Goal: Task Accomplishment & Management: Complete application form

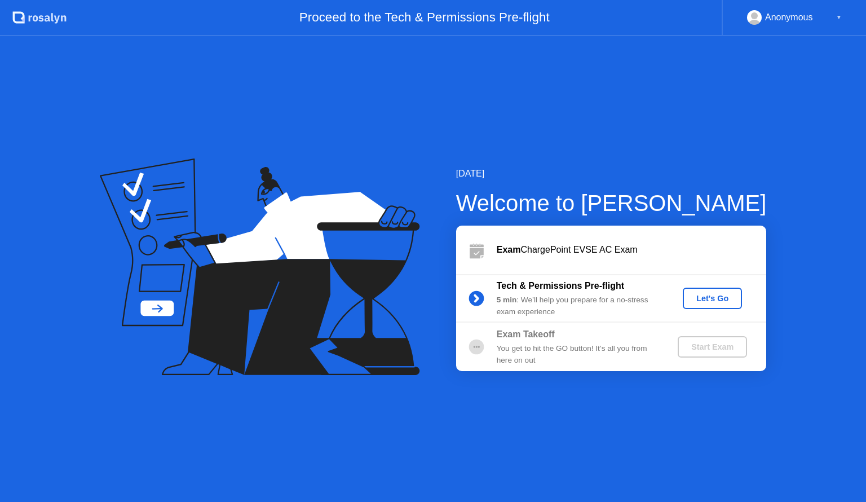
click at [706, 294] on div "Let's Go" at bounding box center [712, 298] width 50 height 9
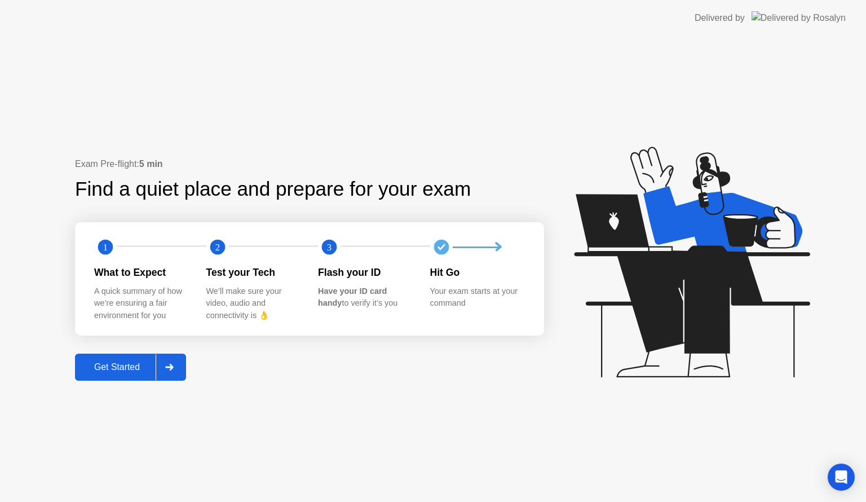
click at [165, 369] on div at bounding box center [169, 367] width 27 height 26
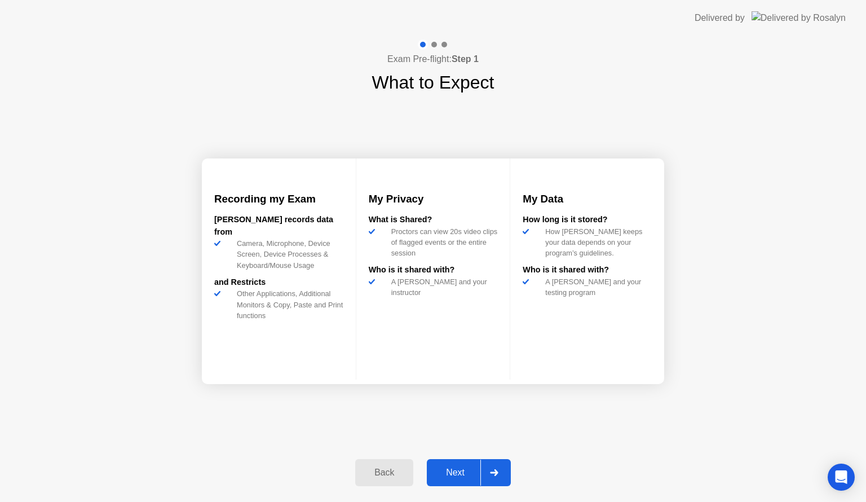
click at [489, 469] on div at bounding box center [493, 472] width 27 height 26
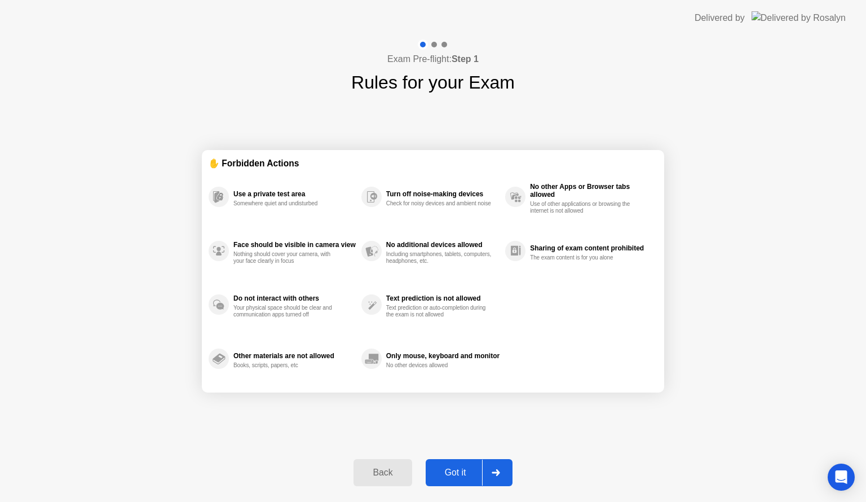
click at [489, 469] on div at bounding box center [495, 472] width 27 height 26
select select "**********"
select select "*******"
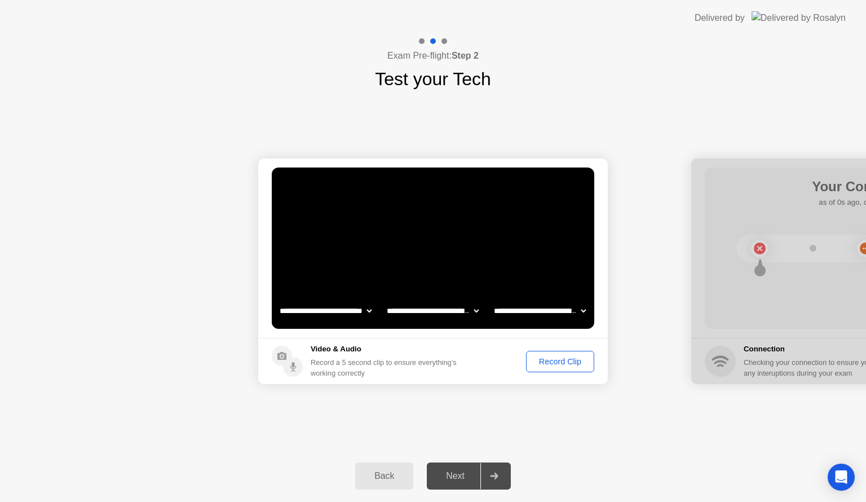
click at [535, 362] on div "Record Clip" at bounding box center [560, 361] width 60 height 9
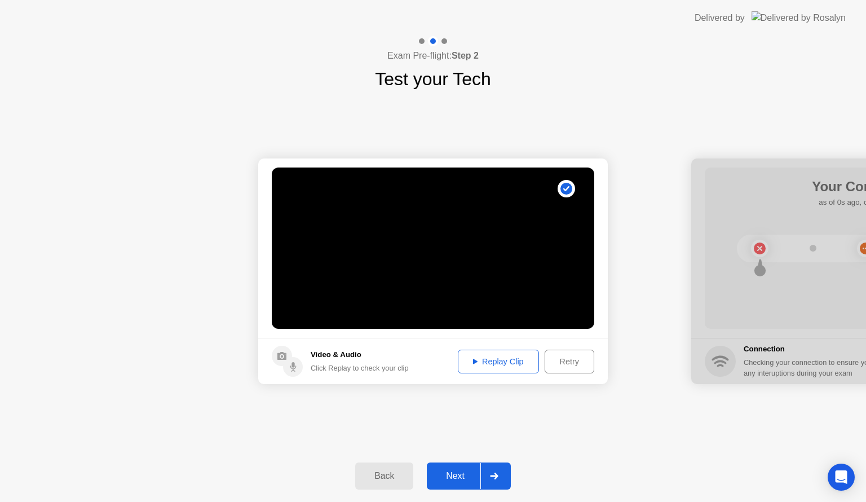
click at [491, 363] on div "Replay Clip" at bounding box center [498, 361] width 73 height 9
click at [565, 357] on div "Retry" at bounding box center [569, 361] width 42 height 9
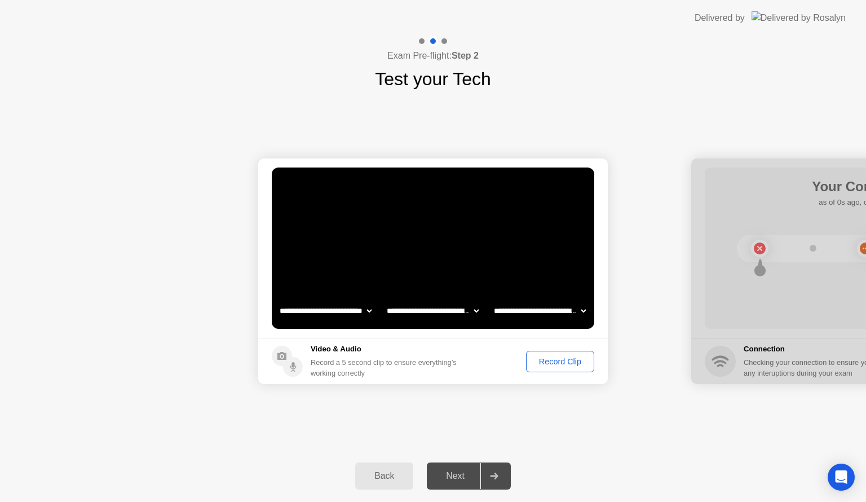
click at [565, 363] on div "Record Clip" at bounding box center [560, 361] width 60 height 9
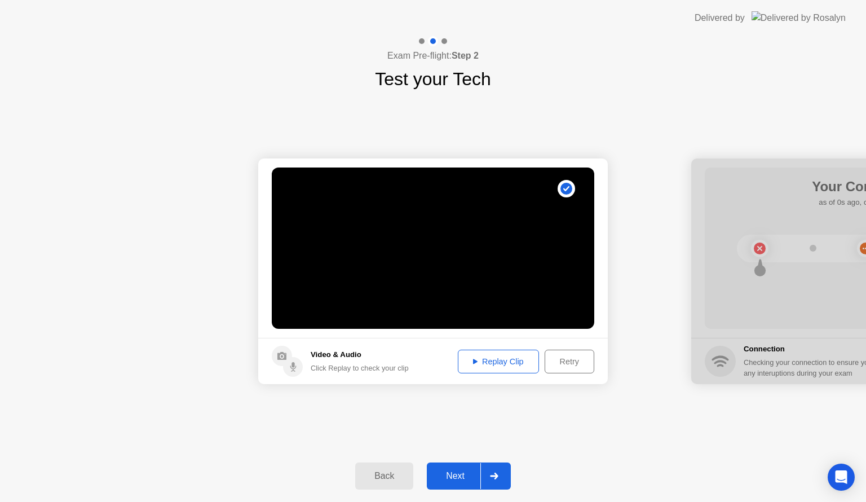
click at [512, 360] on div "Replay Clip" at bounding box center [498, 361] width 73 height 9
click at [576, 366] on div "Retry" at bounding box center [569, 361] width 42 height 9
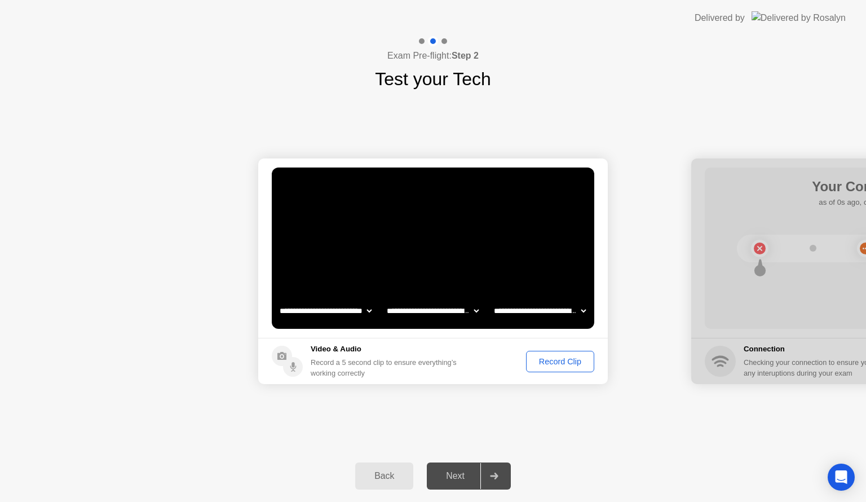
click at [561, 365] on div "Record Clip" at bounding box center [560, 361] width 60 height 9
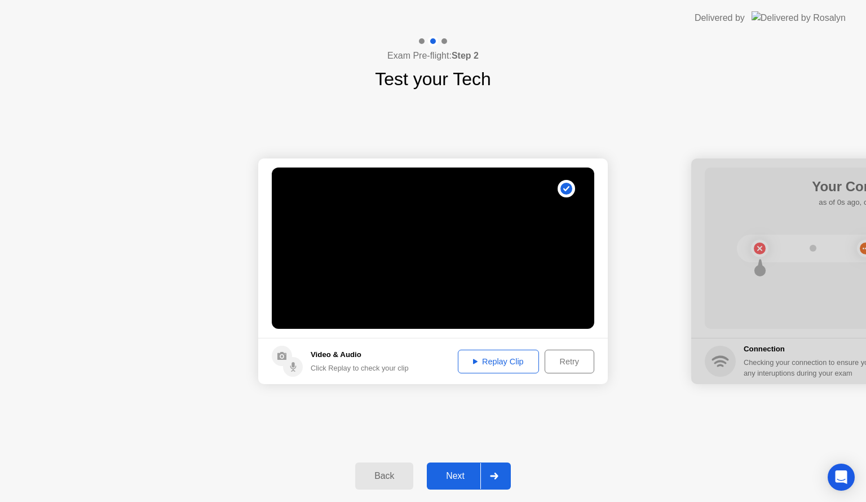
click at [516, 363] on div "Replay Clip" at bounding box center [498, 361] width 73 height 9
click at [567, 362] on div "Retry" at bounding box center [569, 361] width 42 height 9
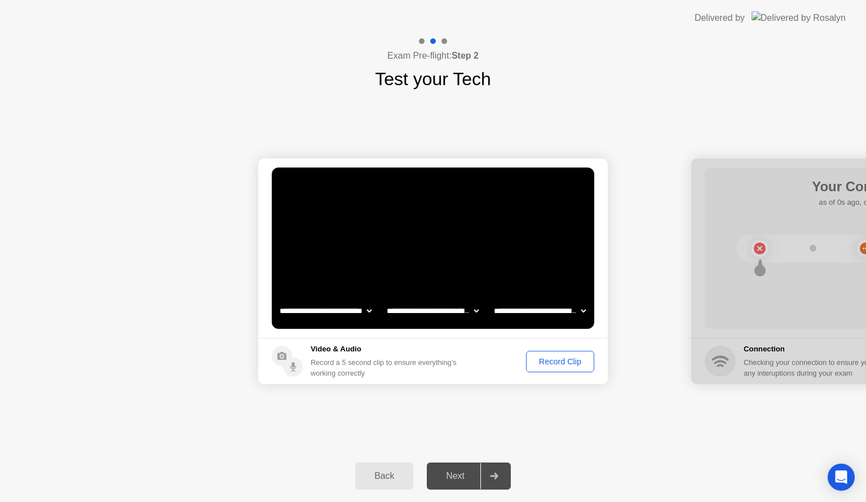
click at [567, 362] on div "Record Clip" at bounding box center [560, 361] width 60 height 9
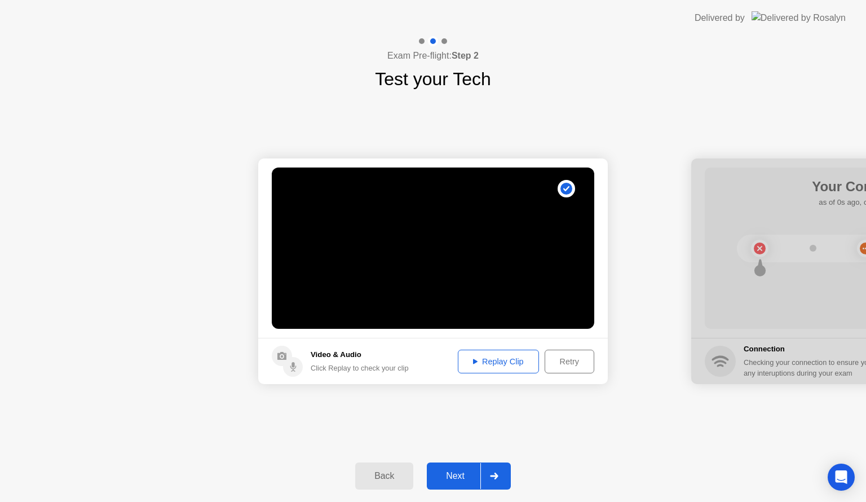
click at [493, 469] on div at bounding box center [493, 476] width 27 height 26
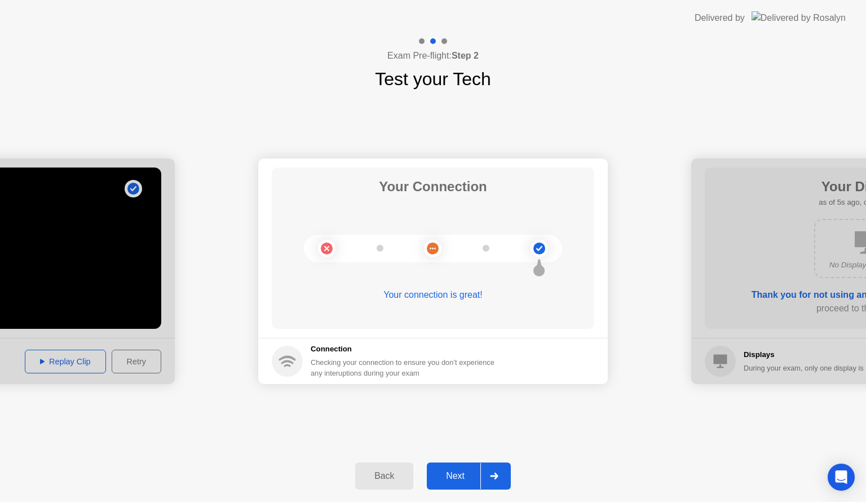
click at [493, 469] on div at bounding box center [493, 476] width 27 height 26
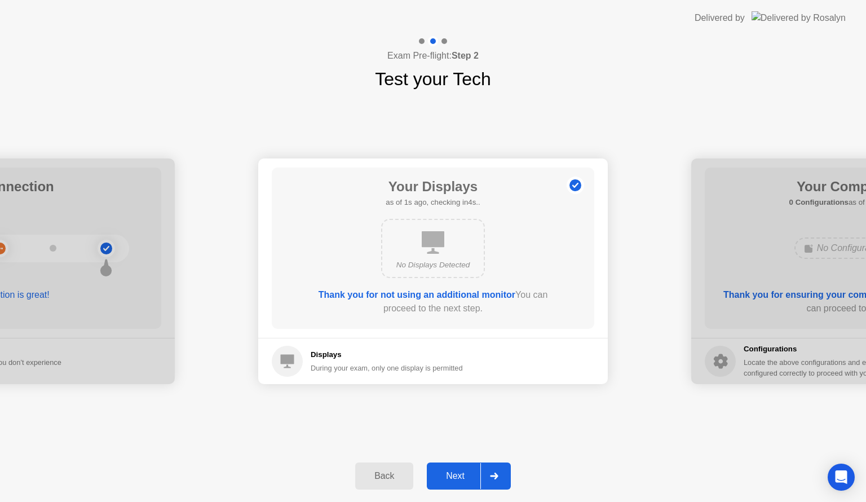
click at [493, 469] on div at bounding box center [493, 476] width 27 height 26
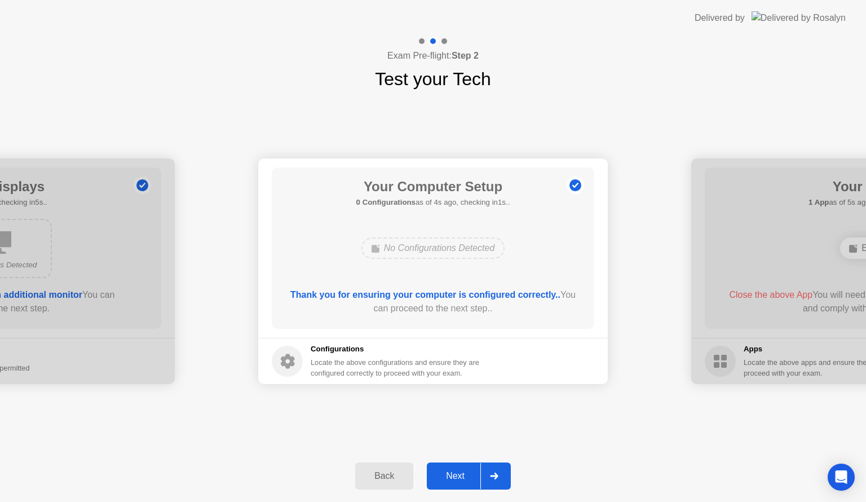
click at [493, 469] on div at bounding box center [493, 476] width 27 height 26
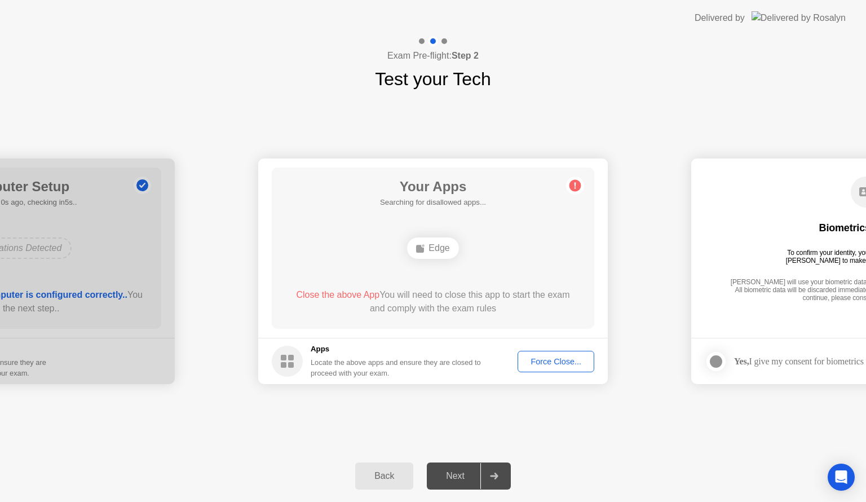
drag, startPoint x: 666, startPoint y: 286, endPoint x: 637, endPoint y: 517, distance: 232.3
click at [637, 501] on html "**********" at bounding box center [433, 251] width 866 height 502
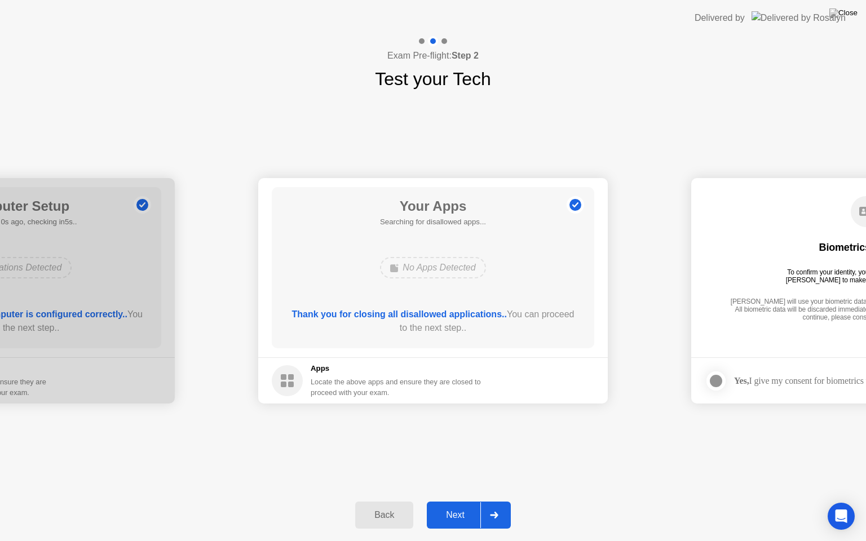
click at [498, 501] on icon at bounding box center [494, 515] width 8 height 7
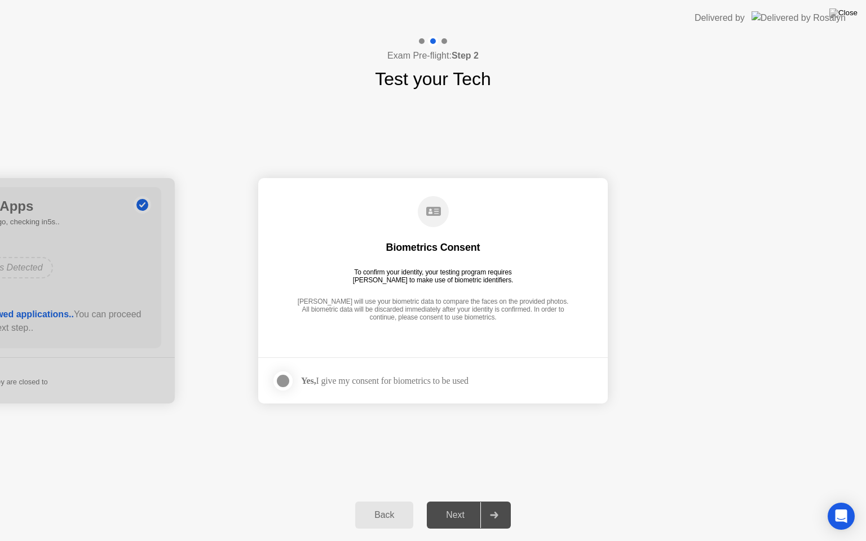
click at [503, 501] on div at bounding box center [493, 515] width 27 height 26
click at [276, 380] on div at bounding box center [283, 381] width 14 height 14
click at [496, 501] on icon at bounding box center [494, 515] width 8 height 7
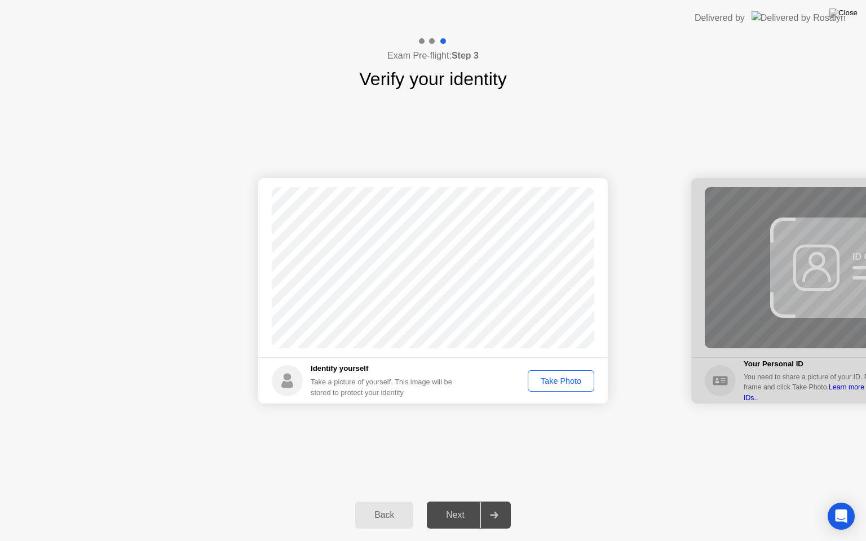
click at [558, 376] on div "Take Photo" at bounding box center [560, 380] width 59 height 9
click at [504, 501] on div at bounding box center [493, 515] width 27 height 26
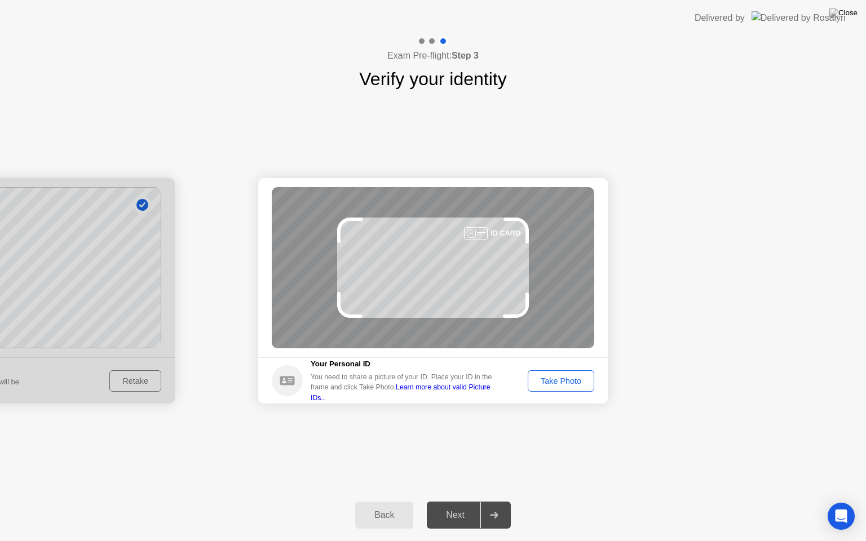
click at [556, 385] on div "Take Photo" at bounding box center [560, 380] width 59 height 9
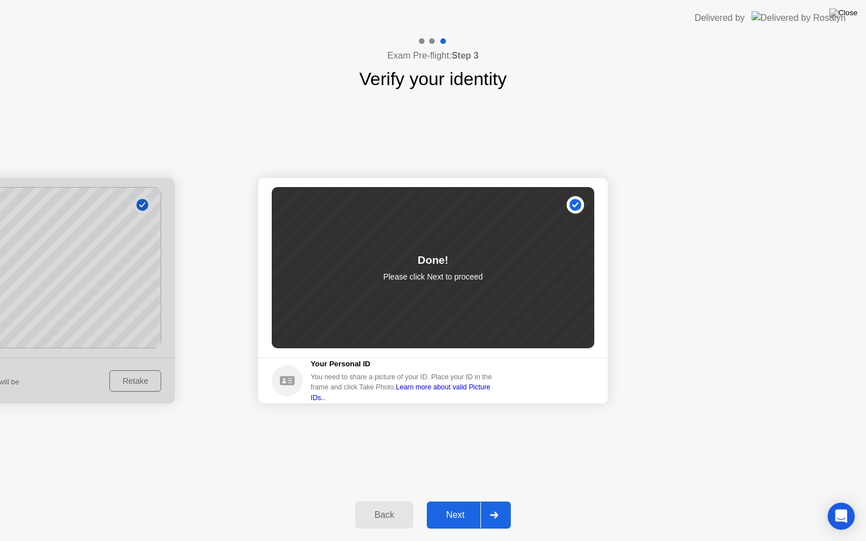
click at [502, 501] on div at bounding box center [493, 515] width 27 height 26
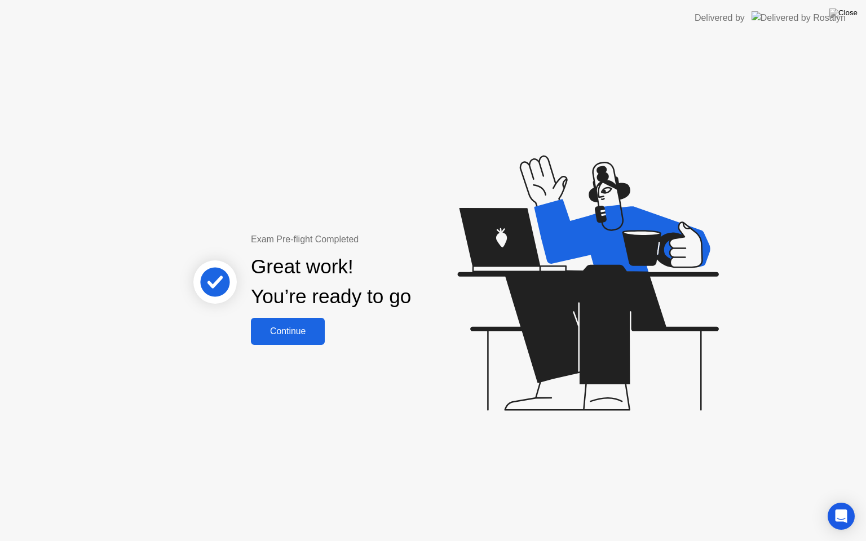
click at [308, 336] on div "Continue" at bounding box center [287, 331] width 67 height 10
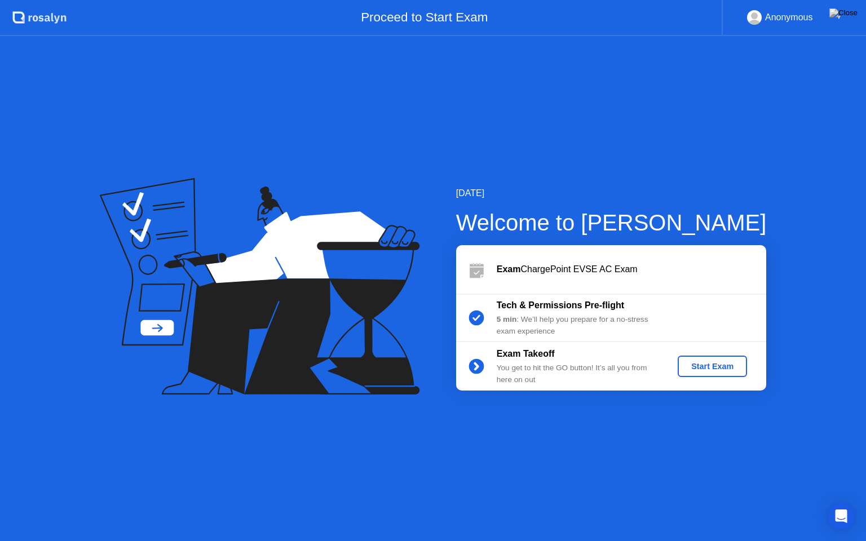
click at [712, 369] on div "Start Exam" at bounding box center [712, 366] width 60 height 9
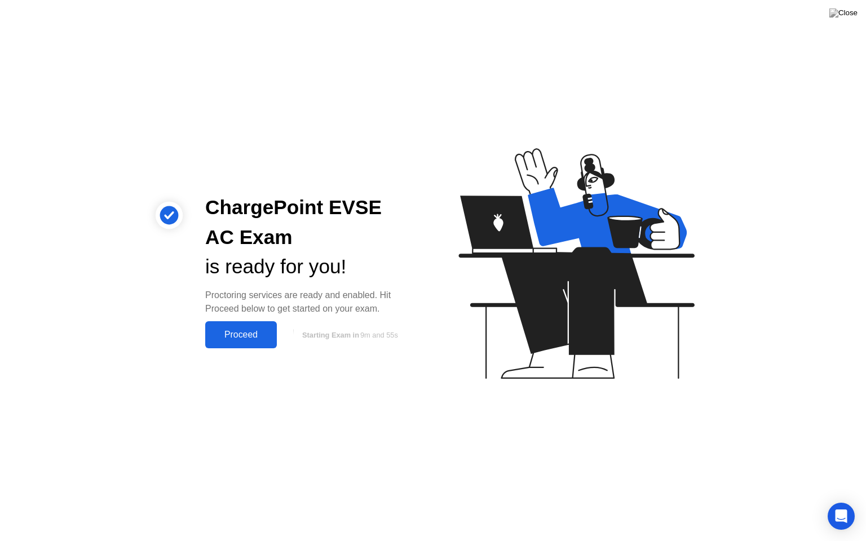
click at [242, 330] on div "Proceed" at bounding box center [240, 335] width 65 height 10
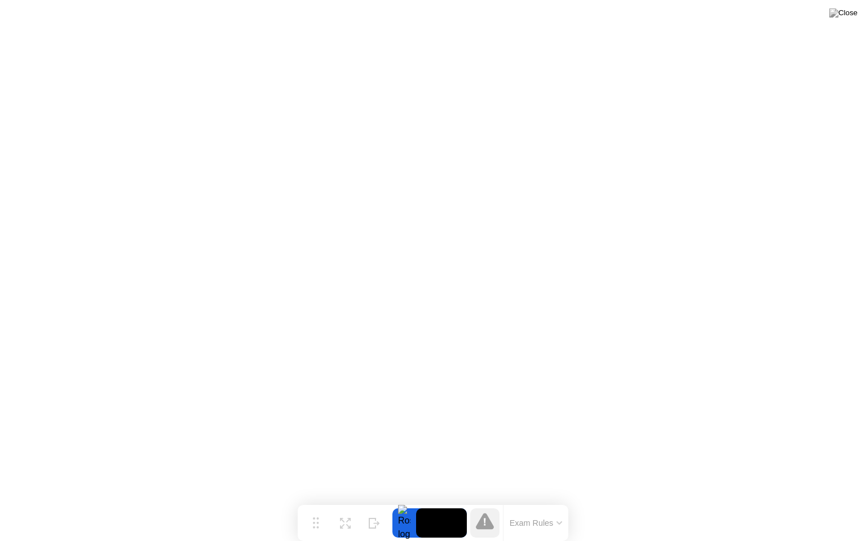
click at [559, 501] on button "Exam Rules" at bounding box center [536, 523] width 60 height 10
